Goal: Transaction & Acquisition: Purchase product/service

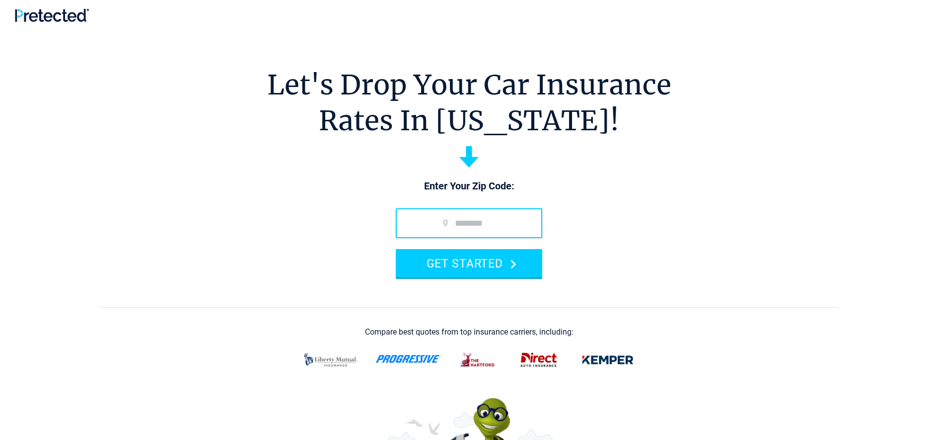
click at [429, 224] on input "zip code" at bounding box center [469, 223] width 147 height 30
type input "*****"
click at [407, 366] on div at bounding box center [469, 360] width 343 height 26
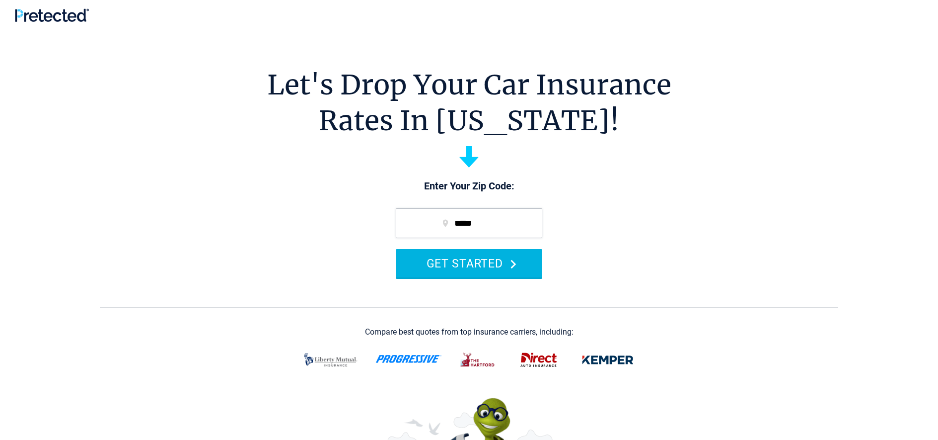
click at [504, 271] on button "GET STARTED" at bounding box center [469, 263] width 147 height 28
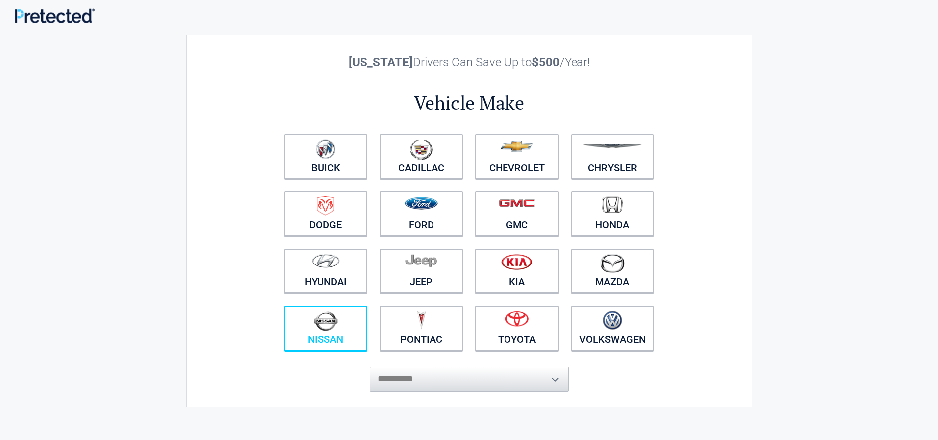
click at [352, 329] on figure at bounding box center [326, 321] width 72 height 22
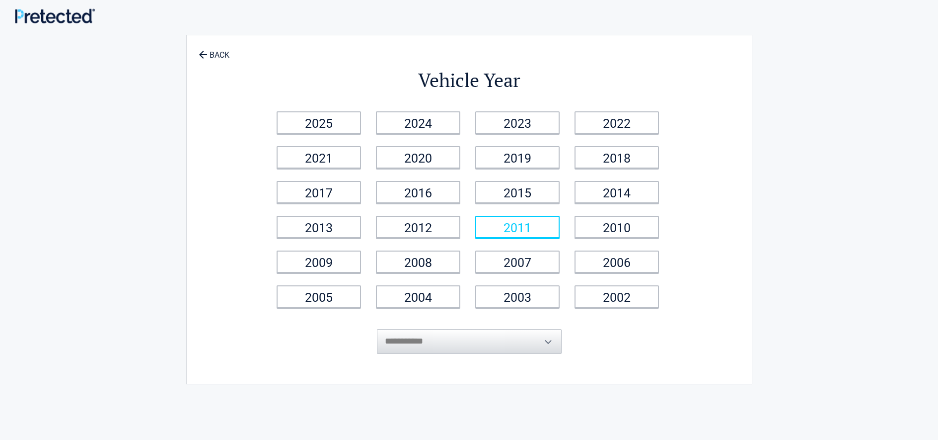
click at [509, 230] on link "2011" at bounding box center [517, 227] width 84 height 22
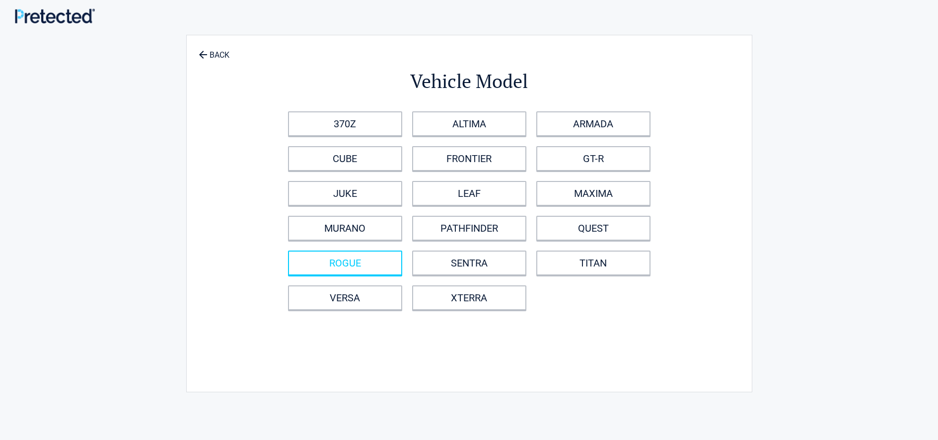
click at [376, 269] on link "ROGUE" at bounding box center [345, 262] width 114 height 25
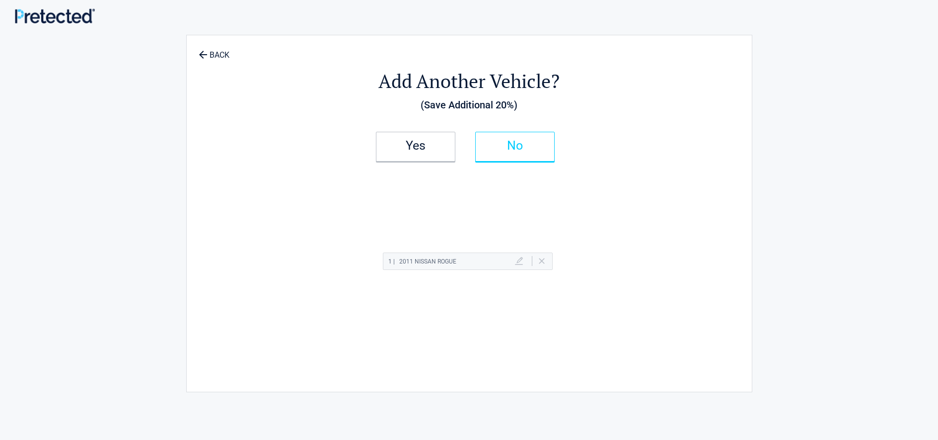
click at [507, 145] on h2 "No" at bounding box center [515, 145] width 59 height 7
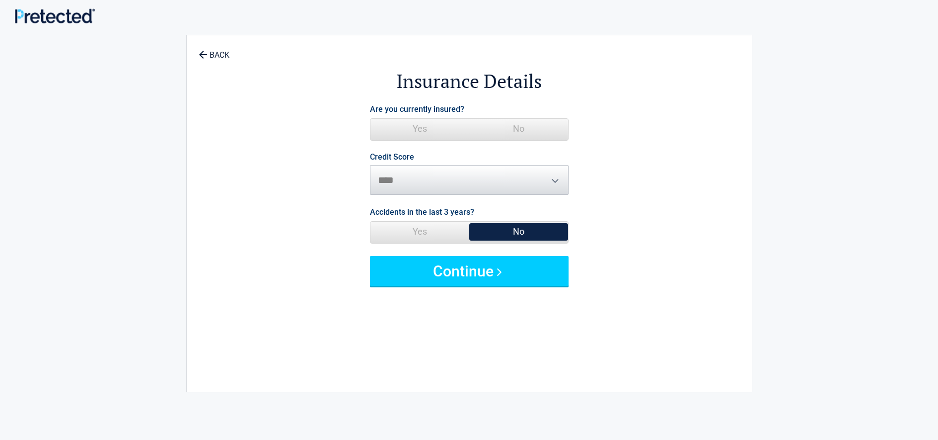
drag, startPoint x: 416, startPoint y: 128, endPoint x: 430, endPoint y: 155, distance: 31.3
click at [416, 128] on span "Yes" at bounding box center [419, 129] width 99 height 20
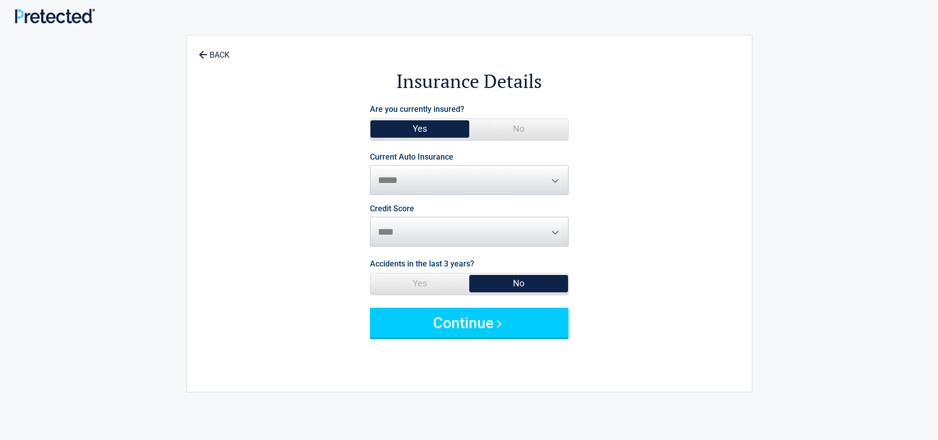
click at [446, 129] on span "Yes" at bounding box center [419, 129] width 99 height 20
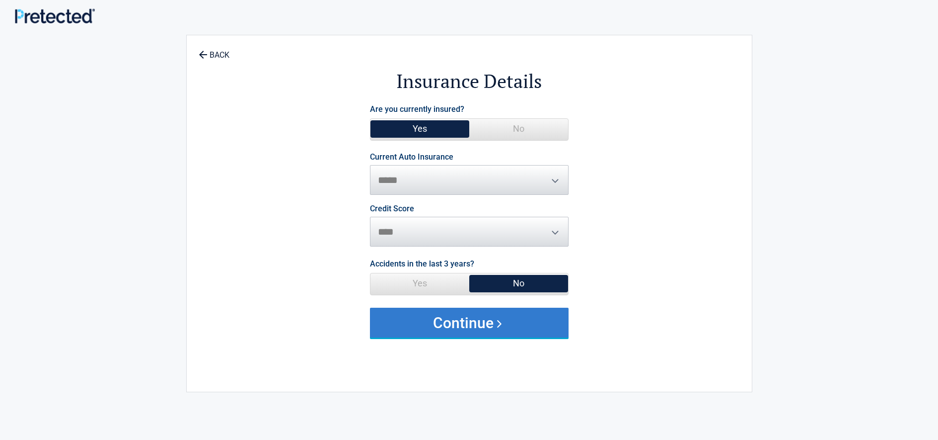
click at [497, 314] on button "Continue" at bounding box center [469, 322] width 199 height 30
